Goal: Task Accomplishment & Management: Manage account settings

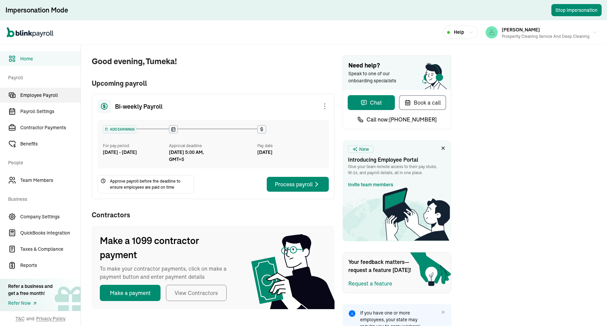
click at [65, 92] on span "Employee Payroll" at bounding box center [50, 95] width 60 height 7
click at [57, 97] on span "Employee Payroll" at bounding box center [50, 95] width 60 height 7
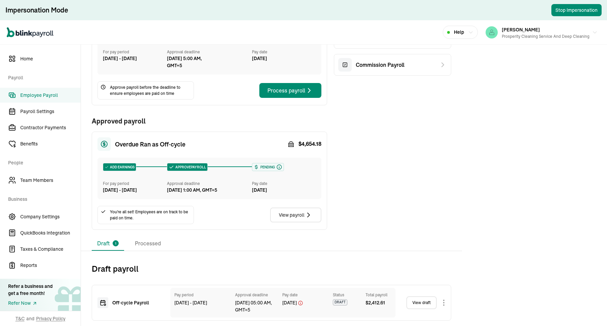
click at [152, 255] on div "Draft 1 Processed Draft payroll Off‑cycle Payroll Pay period [DATE] - [DATE] Ap…" at bounding box center [344, 281] width 526 height 89
click at [154, 240] on li "Processed" at bounding box center [148, 244] width 37 height 14
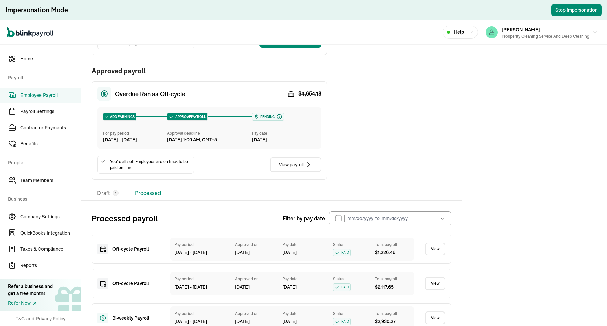
click at [294, 132] on div "Pay date" at bounding box center [284, 133] width 64 height 6
